Goal: Information Seeking & Learning: Check status

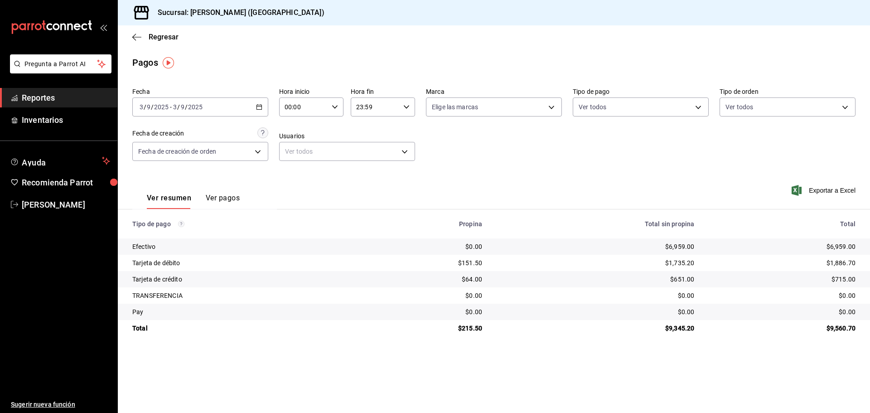
click at [74, 93] on span "Reportes" at bounding box center [66, 97] width 88 height 12
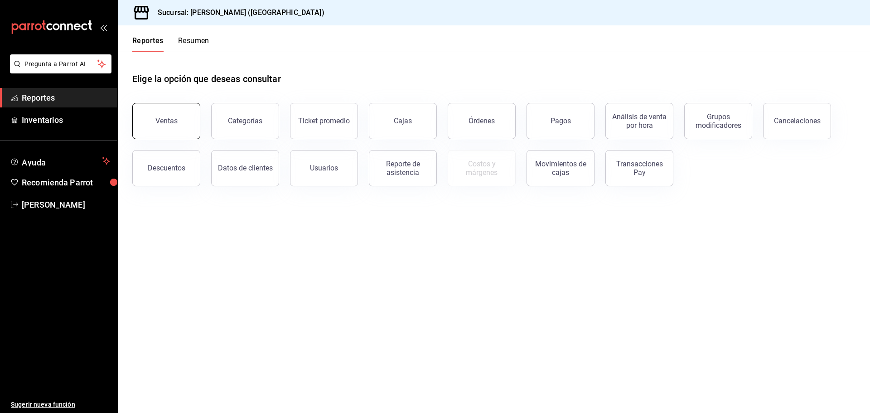
click at [168, 128] on button "Ventas" at bounding box center [166, 121] width 68 height 36
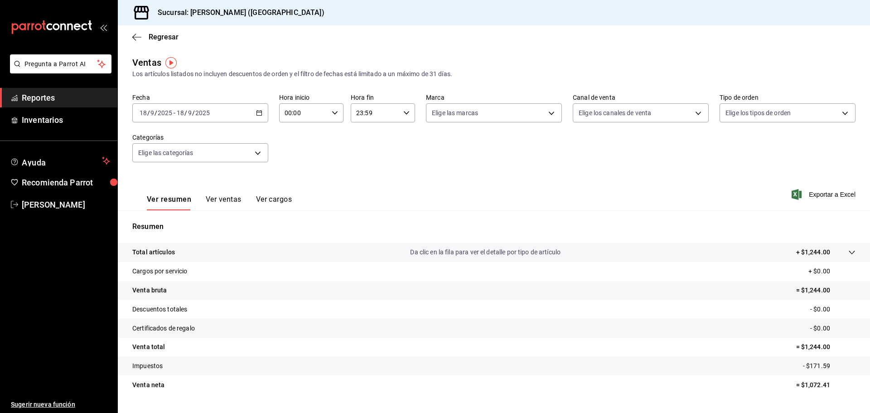
click at [219, 196] on button "Ver ventas" at bounding box center [224, 202] width 36 height 15
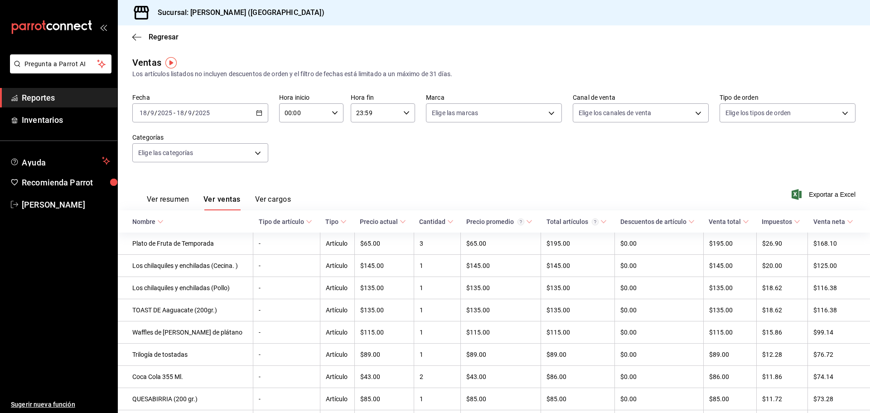
click at [254, 117] on div "[DATE] [DATE] - [DATE] [DATE]" at bounding box center [200, 112] width 136 height 19
click at [165, 227] on li "Rango de fechas" at bounding box center [175, 221] width 85 height 20
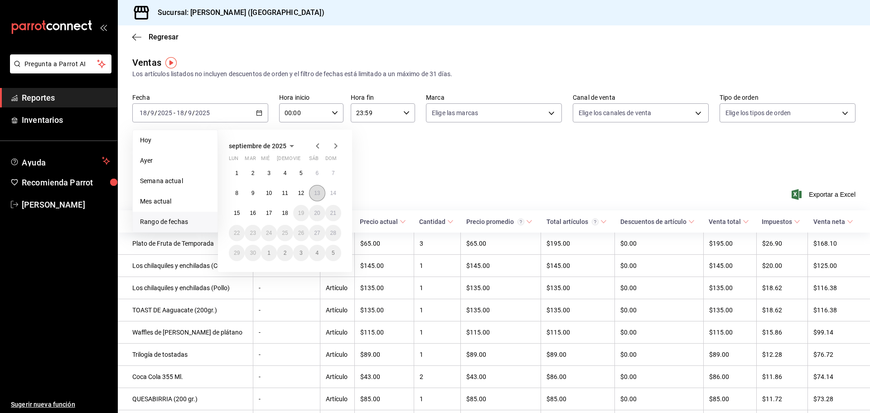
click at [317, 191] on abbr "13" at bounding box center [317, 193] width 6 height 6
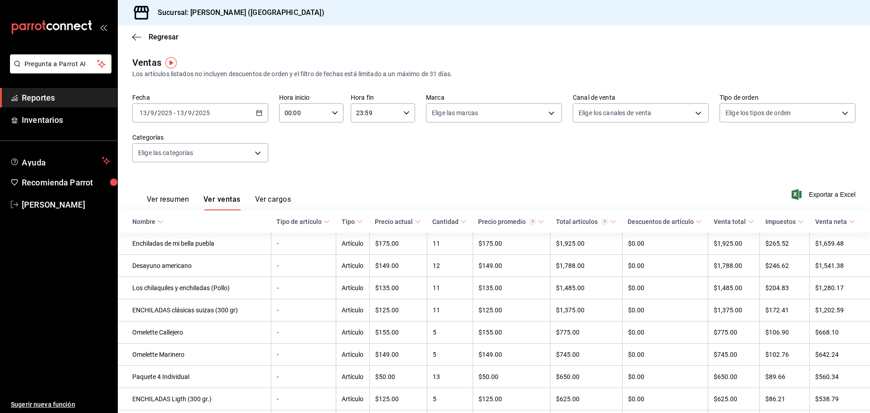
click at [259, 113] on icon "button" at bounding box center [259, 113] width 6 height 6
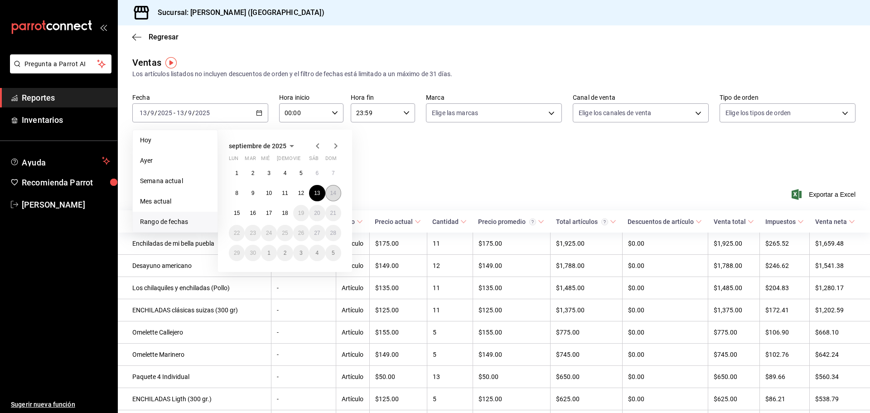
click at [338, 198] on button "14" at bounding box center [333, 193] width 16 height 16
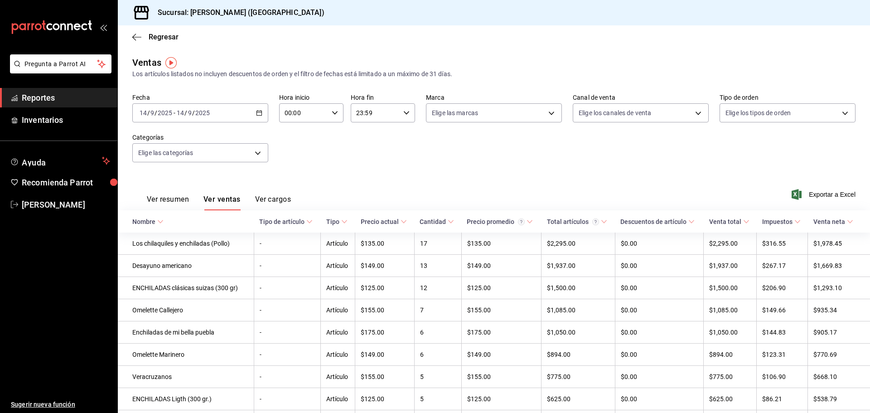
click at [261, 110] on div "[DATE] [DATE] - [DATE] [DATE]" at bounding box center [200, 112] width 136 height 19
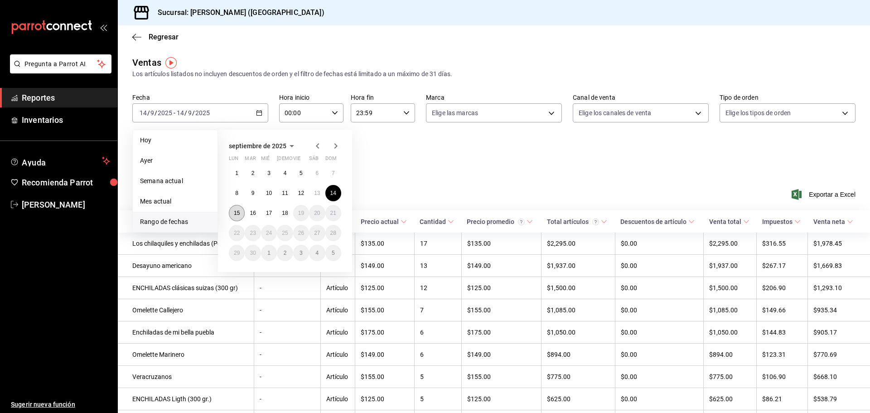
click at [237, 215] on abbr "15" at bounding box center [237, 213] width 6 height 6
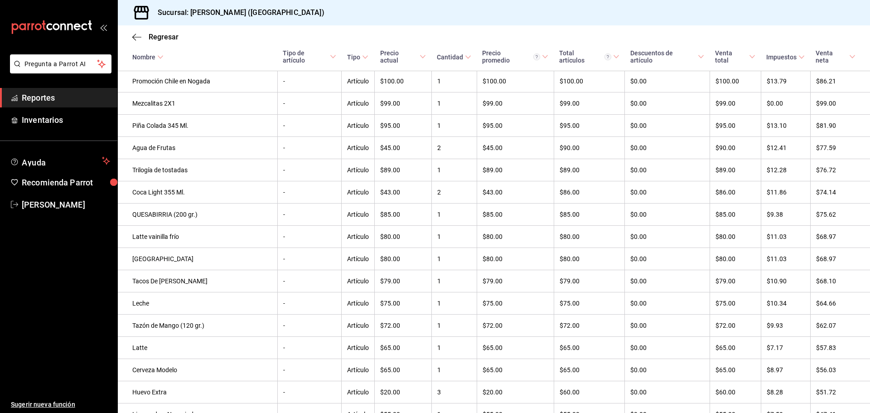
scroll to position [1768, 0]
